Goal: Information Seeking & Learning: Learn about a topic

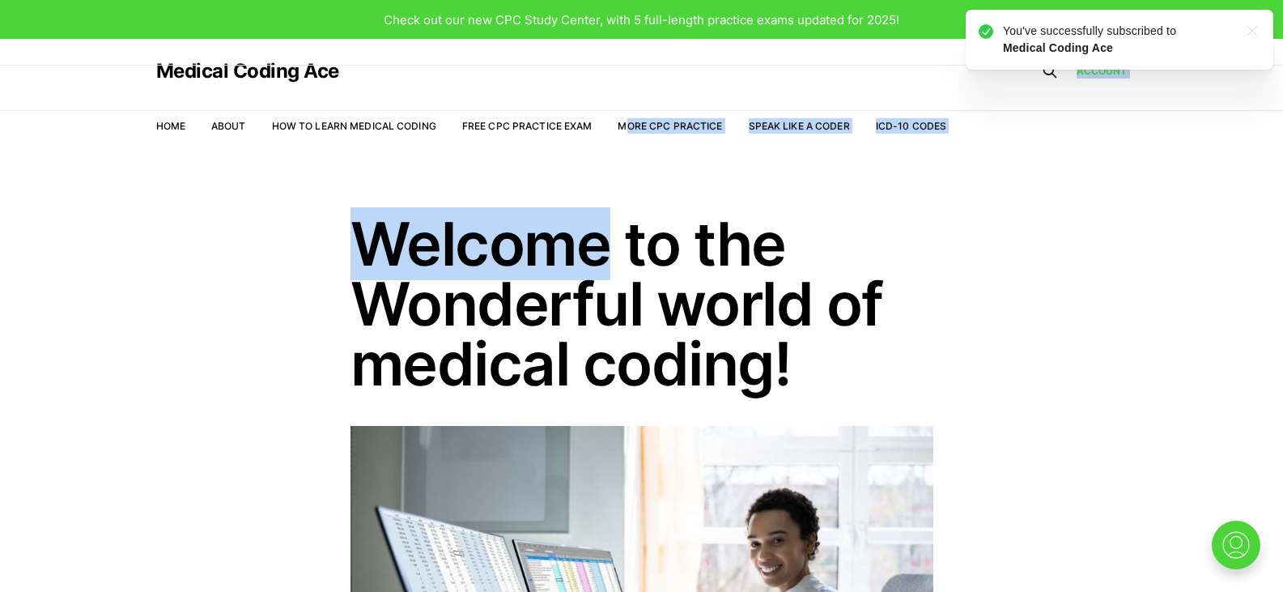
drag, startPoint x: 598, startPoint y: 152, endPoint x: 625, endPoint y: 143, distance: 28.2
click at [646, 128] on link "More CPC Practice" at bounding box center [670, 126] width 104 height 12
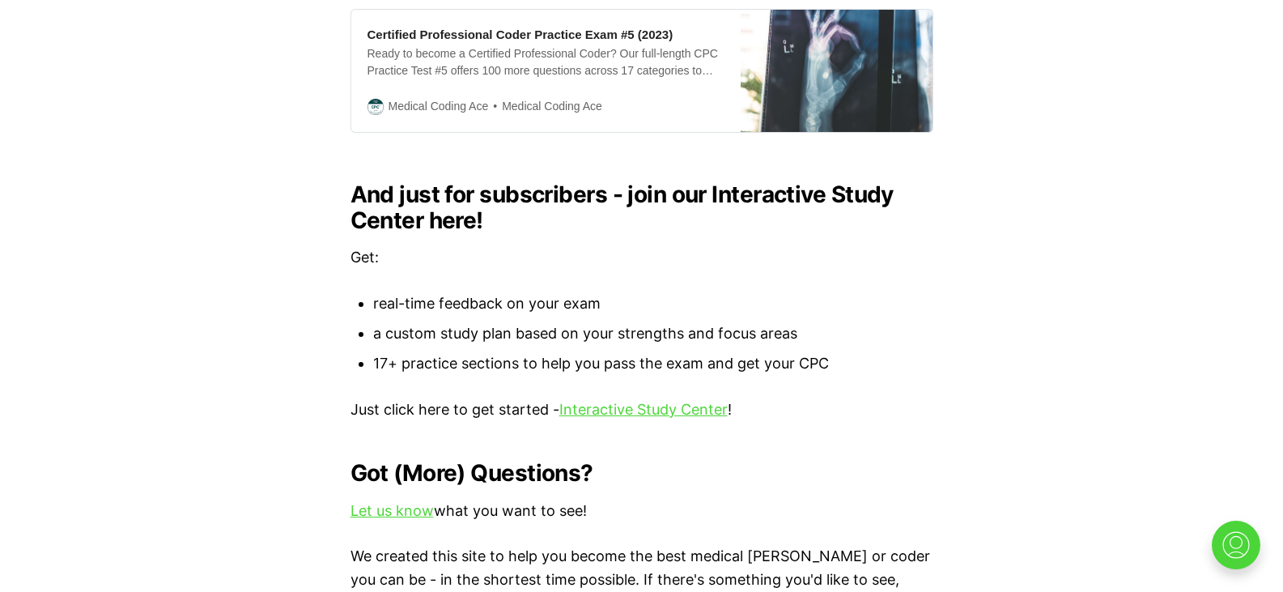
scroll to position [1654, 0]
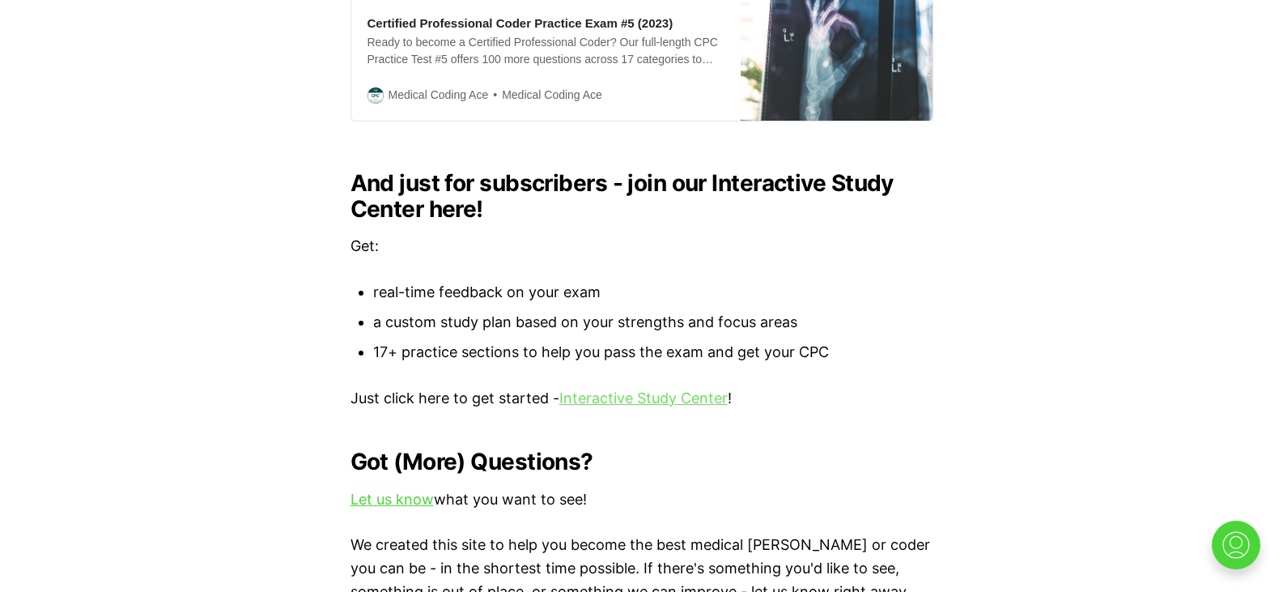
click at [716, 389] on link "Interactive Study Center" at bounding box center [643, 397] width 168 height 17
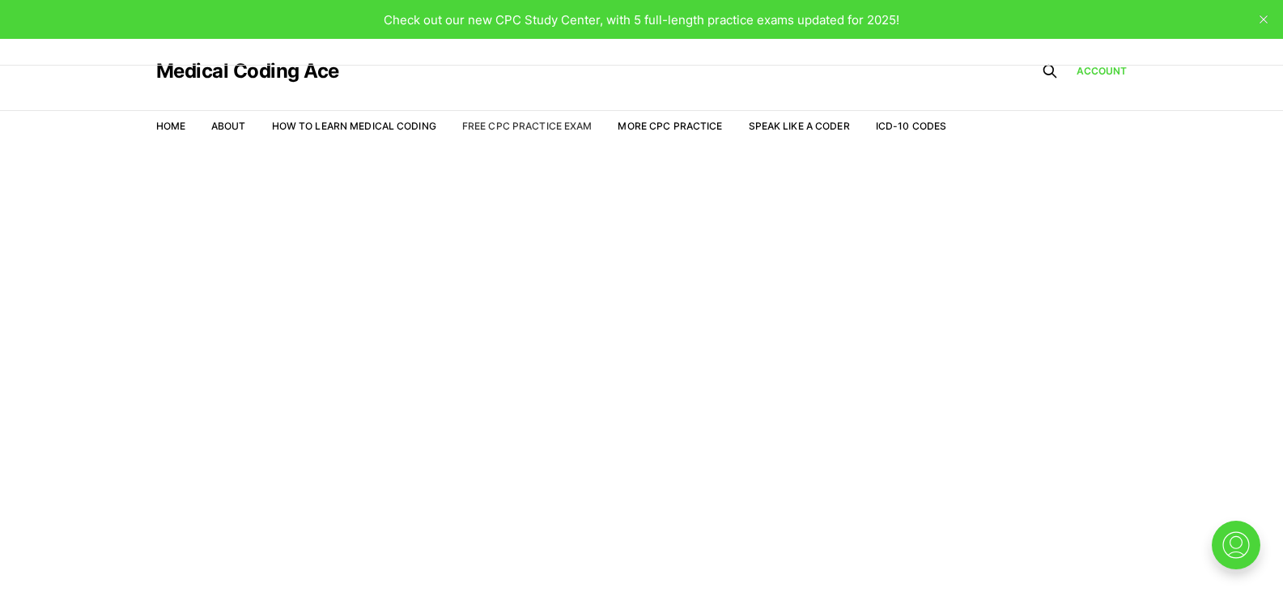
click at [513, 130] on link "Free CPC Practice Exam" at bounding box center [527, 126] width 130 height 12
click at [675, 126] on link "More CPC Practice" at bounding box center [670, 126] width 104 height 12
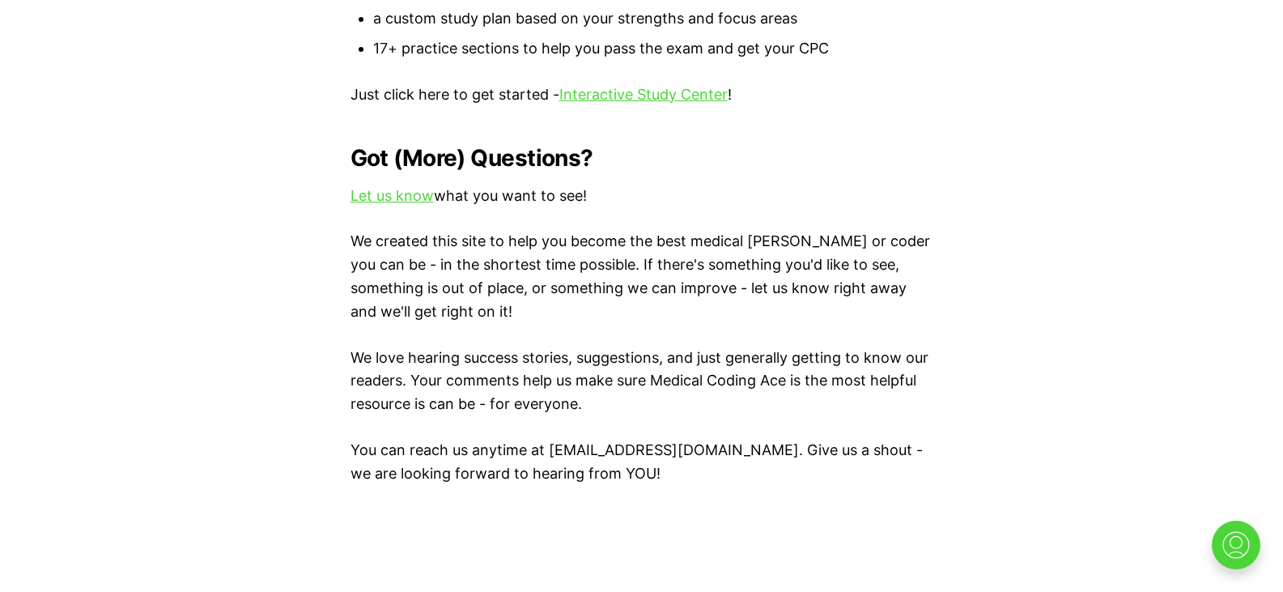
scroll to position [1965, 0]
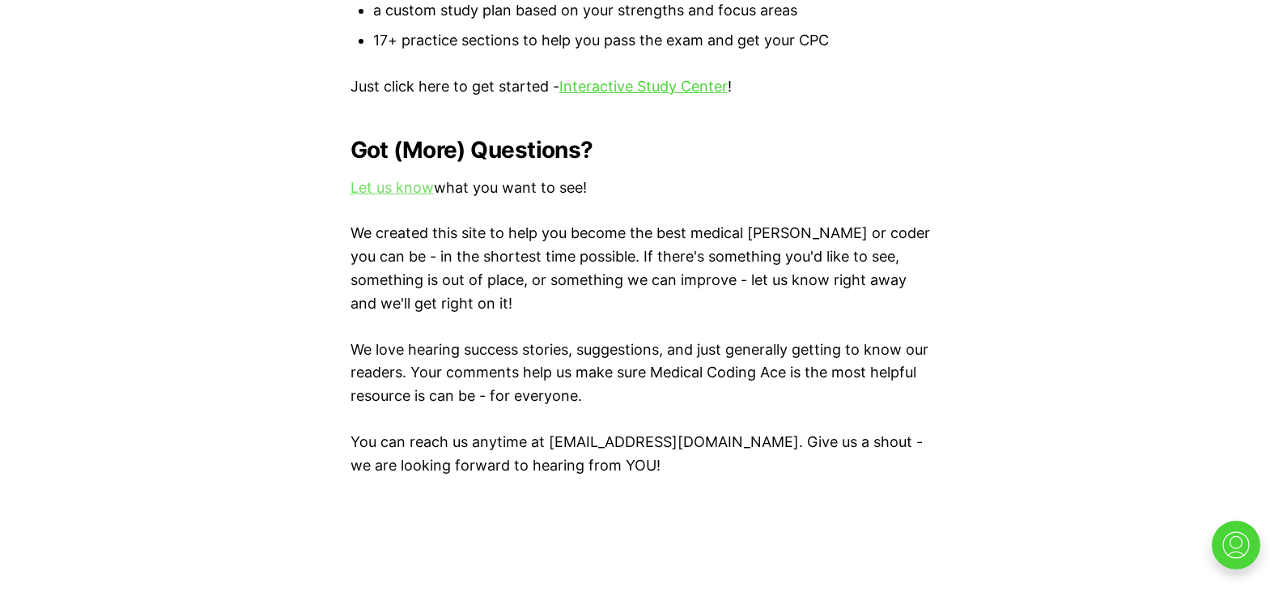
click at [415, 179] on link "Let us know" at bounding box center [392, 187] width 83 height 17
click at [867, 342] on p "We love hearing success stories, suggestions, and just generally getting to kno…" at bounding box center [642, 373] width 583 height 70
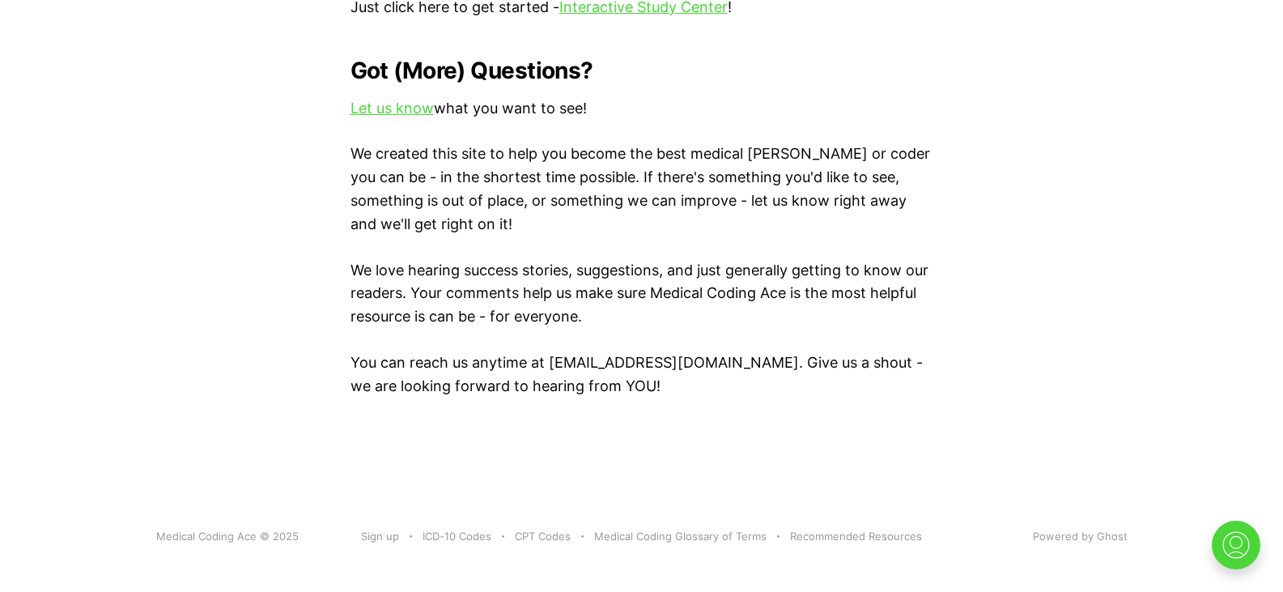
click at [885, 509] on footer "Medical Coding Ace © 2025 Sign up ICD-10 Codes CPT Codes Medical Coding Glossar…" at bounding box center [641, 536] width 1283 height 147
click at [889, 528] on link "Recommended Resources" at bounding box center [856, 536] width 132 height 17
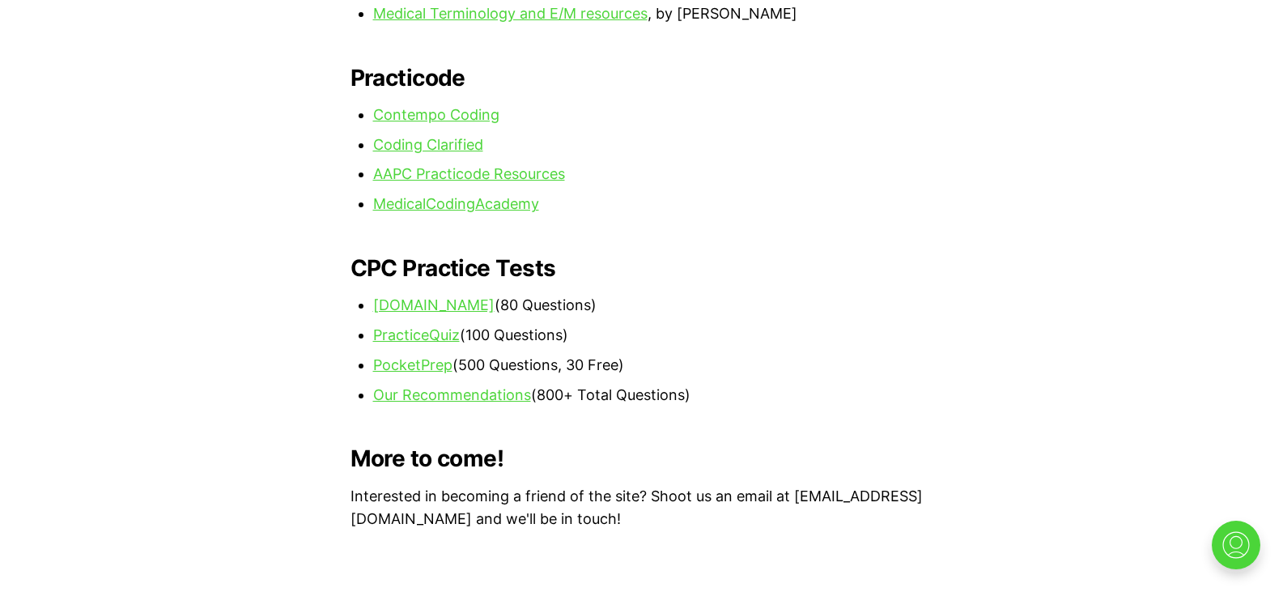
scroll to position [1599, 0]
